Goal: Use online tool/utility: Utilize a website feature to perform a specific function

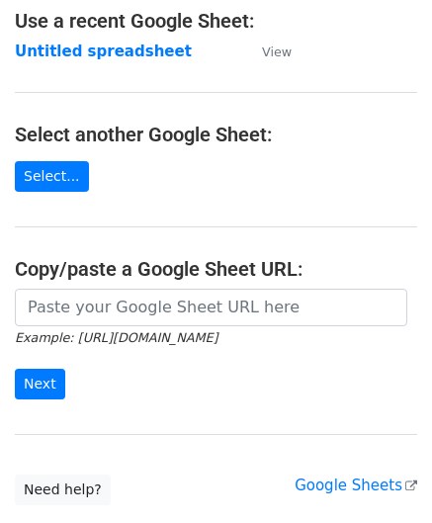
scroll to position [198, 0]
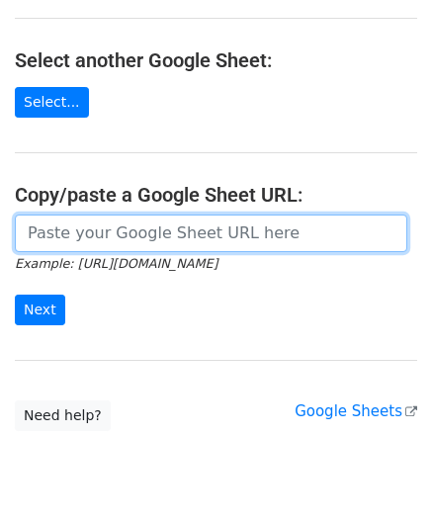
click at [101, 218] on input "url" at bounding box center [211, 233] width 392 height 38
paste input "https://docs.google.com/spreadsheets/d/167pLYgV6tHIyIPegNzvZf_SKmGI2C2Ck0f5W9CJ…"
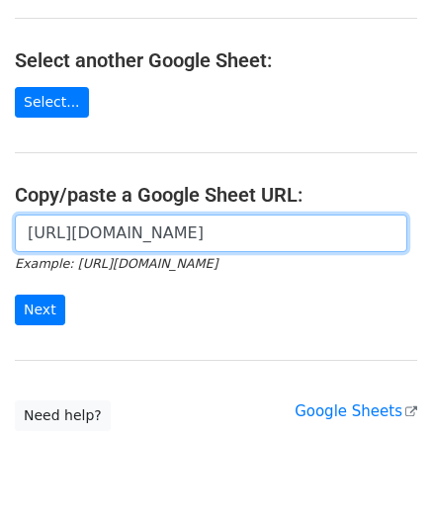
scroll to position [0, 415]
type input "https://docs.google.com/spreadsheets/d/167pLYgV6tHIyIPegNzvZf_SKmGI2C2Ck0f5W9CJ…"
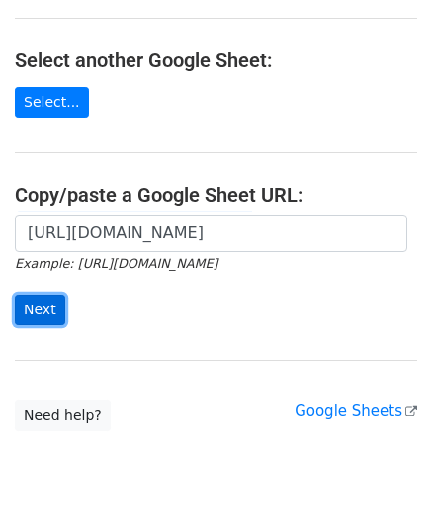
click at [46, 307] on input "Next" at bounding box center [40, 309] width 50 height 31
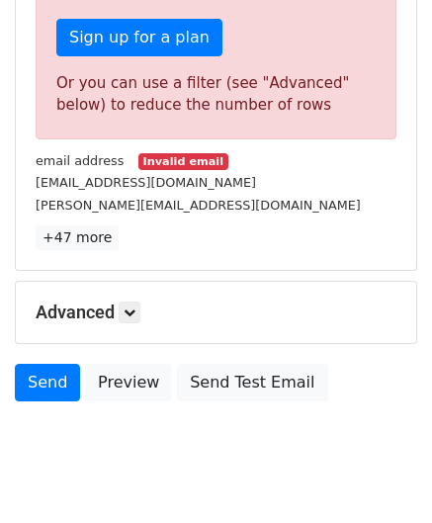
scroll to position [667, 0]
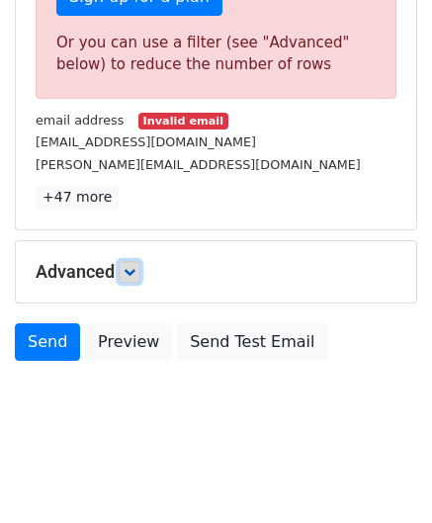
click at [134, 266] on icon at bounding box center [129, 272] width 12 height 12
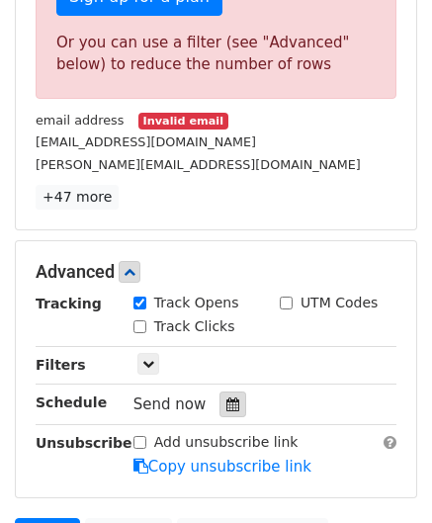
click at [227, 398] on icon at bounding box center [232, 404] width 13 height 14
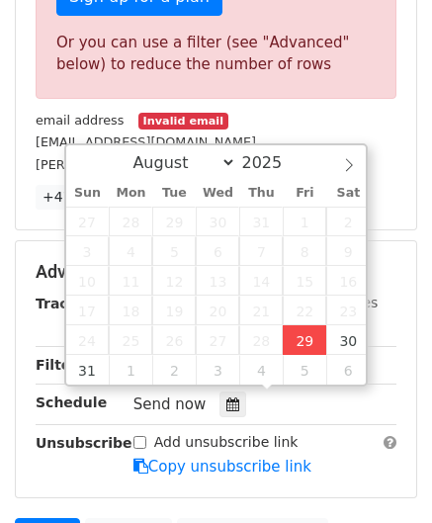
type input "[DATE] 12:00"
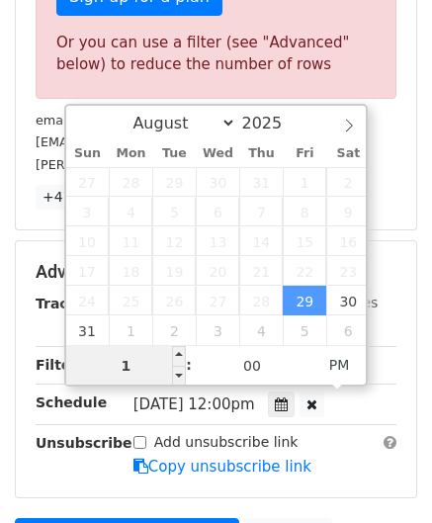
type input "10"
drag, startPoint x: 147, startPoint y: 370, endPoint x: 55, endPoint y: 376, distance: 92.1
click at [55, 376] on body "New Campaign Daily emails left: 0 Google Sheet: Untitled spreadsheet Variables …" at bounding box center [216, 19] width 432 height 1343
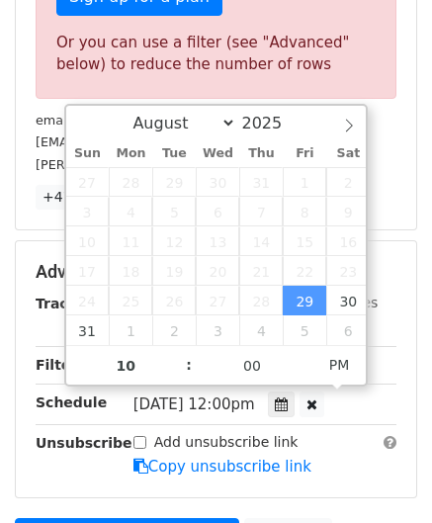
type input "[DATE] 22:00"
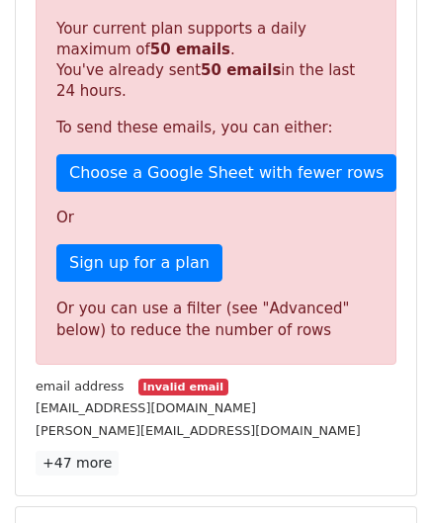
scroll to position [906, 0]
